Goal: Find specific page/section: Find specific page/section

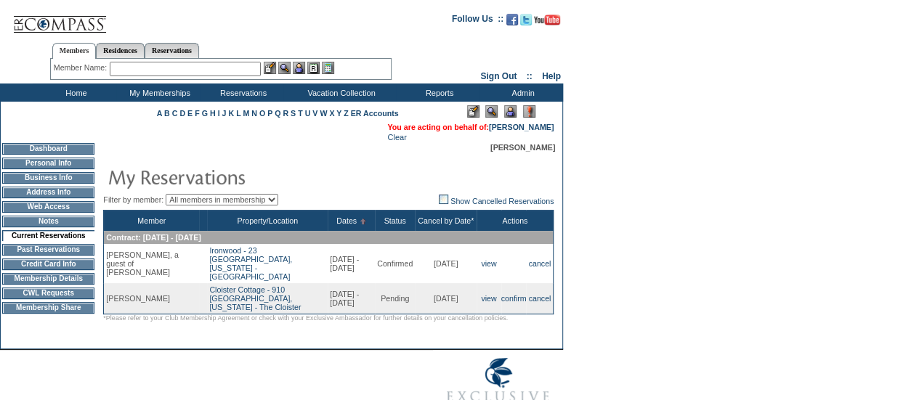
click at [200, 69] on input "text" at bounding box center [185, 69] width 151 height 15
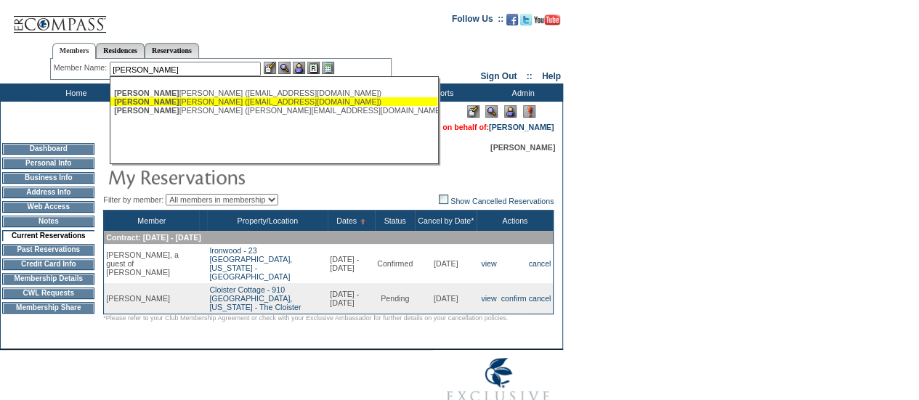
click at [205, 101] on div "[PERSON_NAME] [PERSON_NAME] ([EMAIL_ADDRESS][DOMAIN_NAME])" at bounding box center [273, 101] width 319 height 9
type input "[PERSON_NAME] ([EMAIL_ADDRESS][DOMAIN_NAME])"
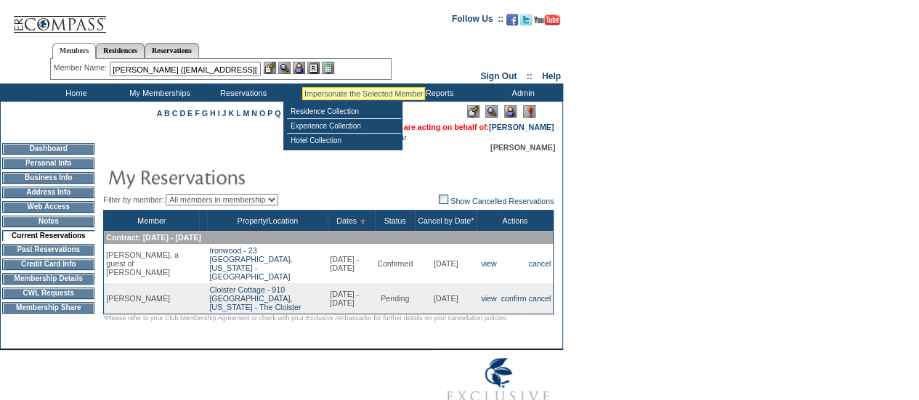
click at [302, 66] on img at bounding box center [299, 68] width 12 height 12
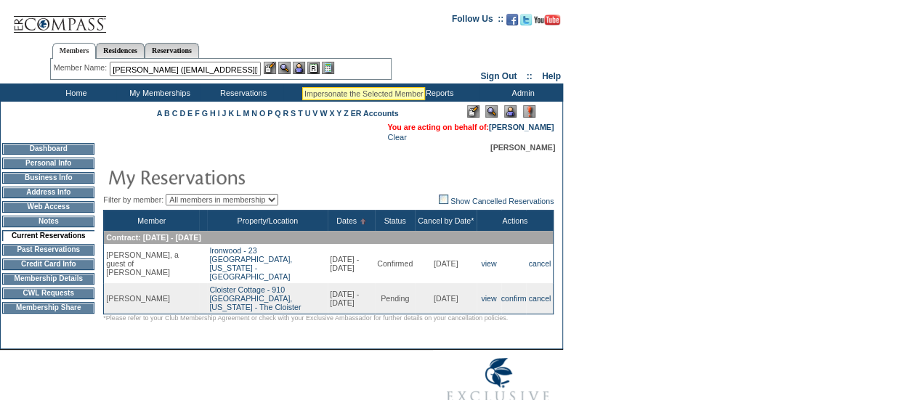
click at [288, 66] on img at bounding box center [284, 68] width 12 height 12
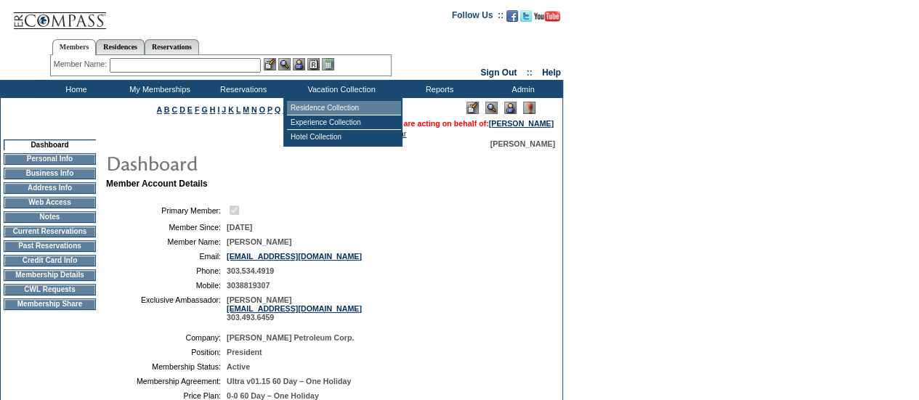
click at [327, 107] on td "Residence Collection" at bounding box center [344, 108] width 114 height 15
